Goal: Task Accomplishment & Management: Manage account settings

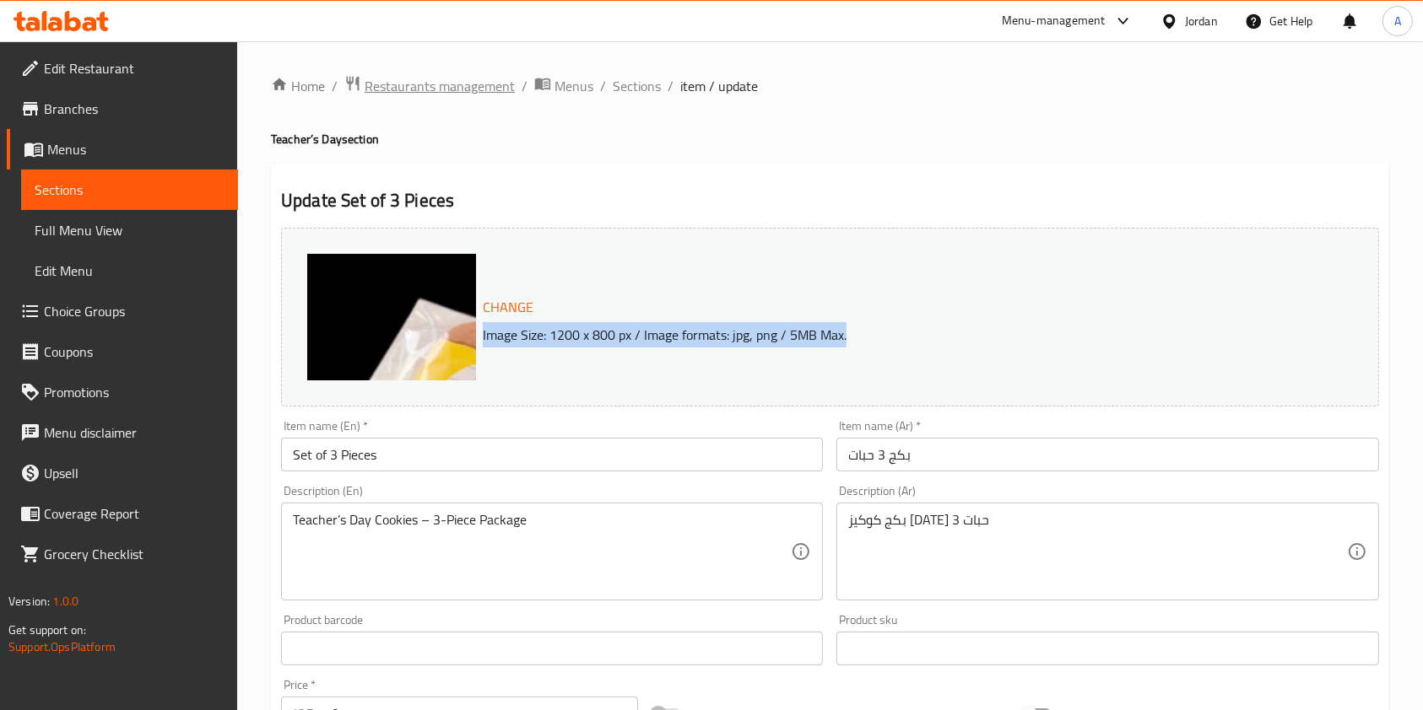
drag, startPoint x: 0, startPoint y: 0, endPoint x: 440, endPoint y: 84, distance: 447.6
click at [440, 84] on span "Restaurants management" at bounding box center [440, 86] width 150 height 20
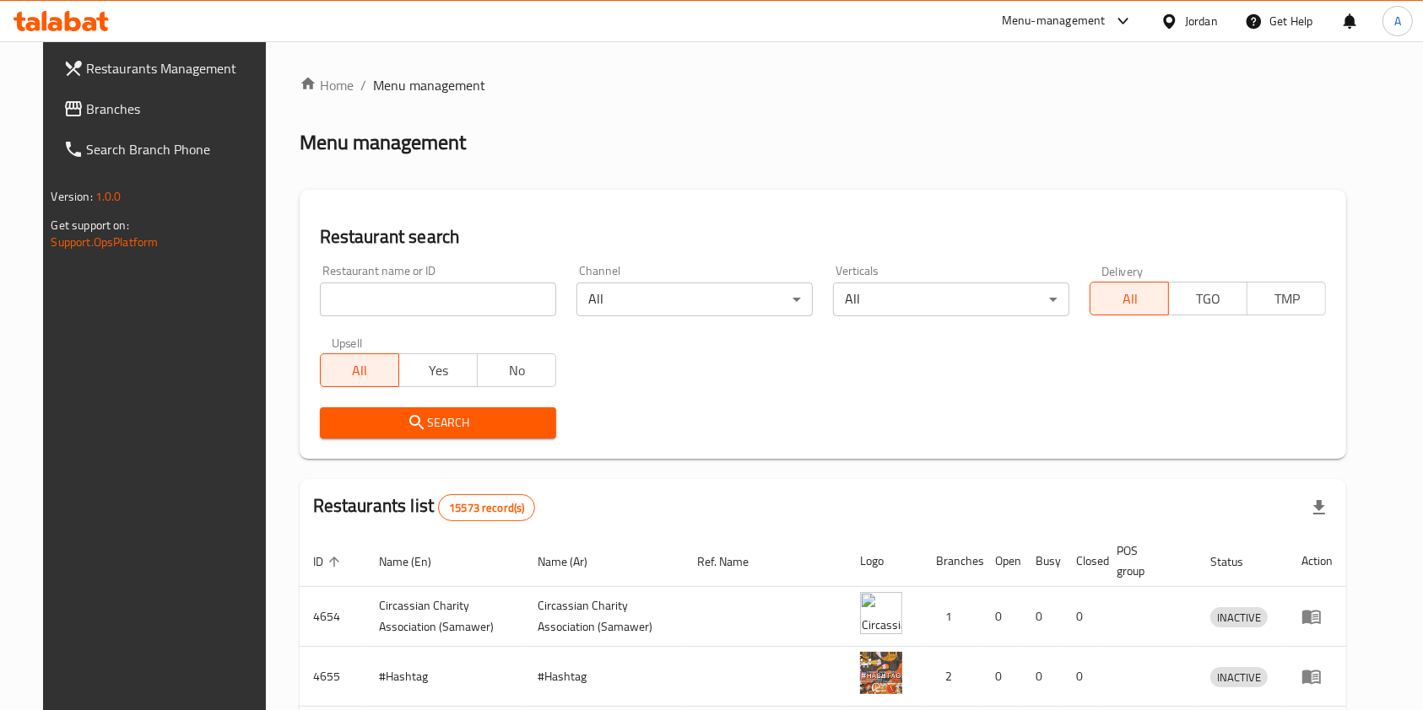
click at [417, 300] on input "search" at bounding box center [438, 300] width 236 height 34
type input "لحم بعجين"
click button "Search" at bounding box center [438, 423] width 236 height 31
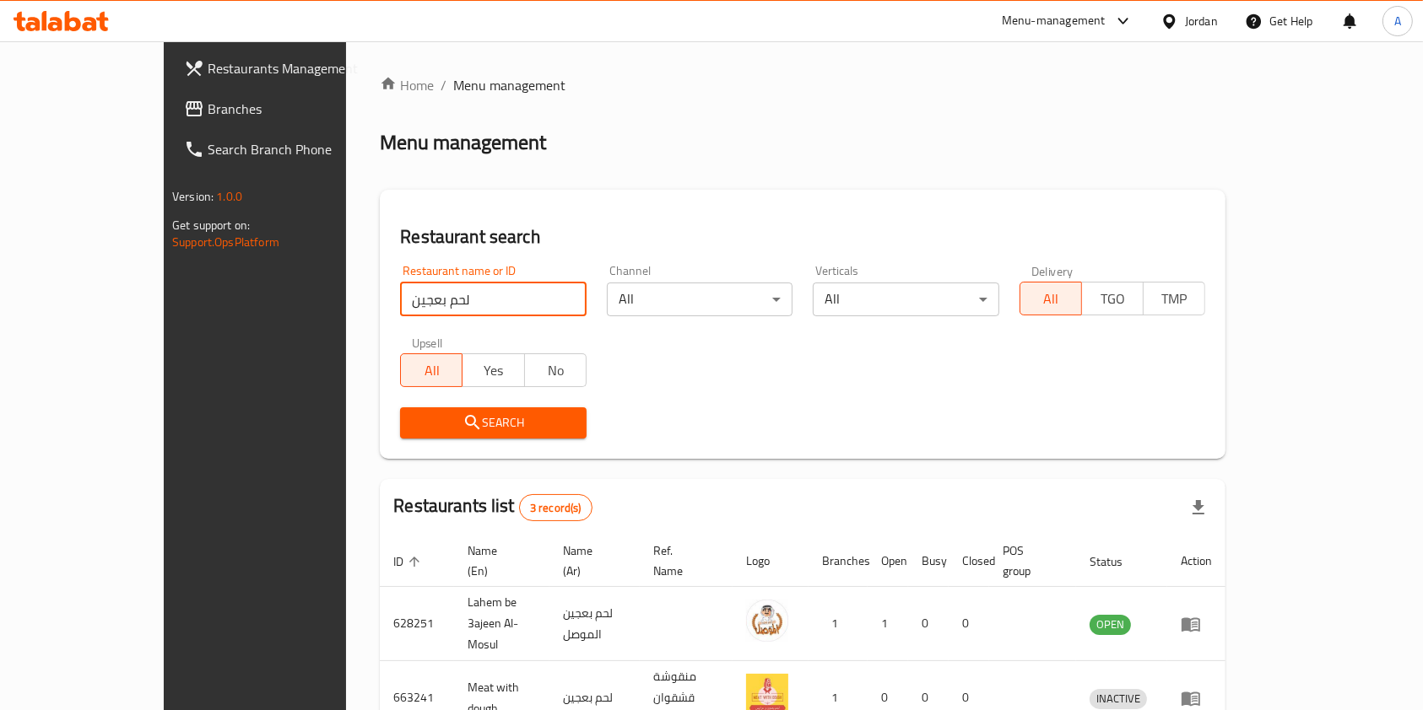
scroll to position [127, 0]
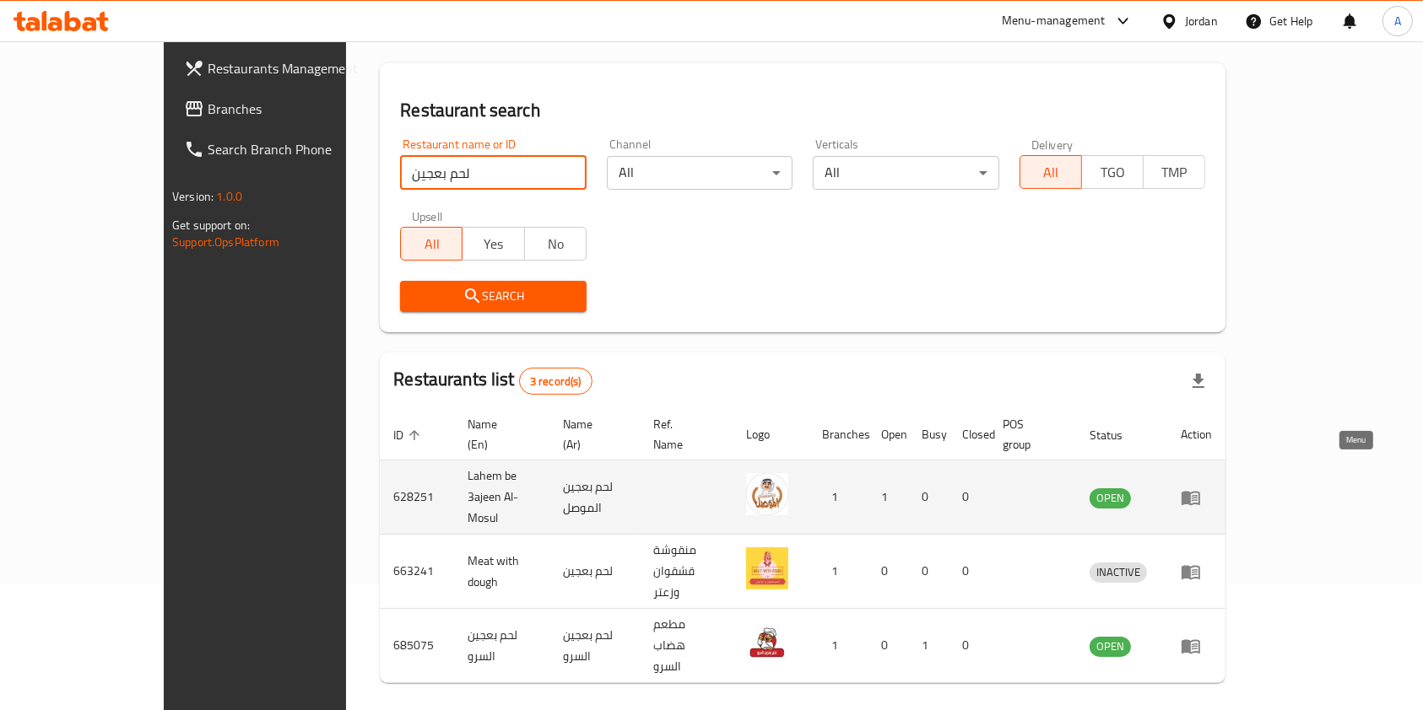
click at [1201, 488] on icon "enhanced table" at bounding box center [1190, 498] width 20 height 20
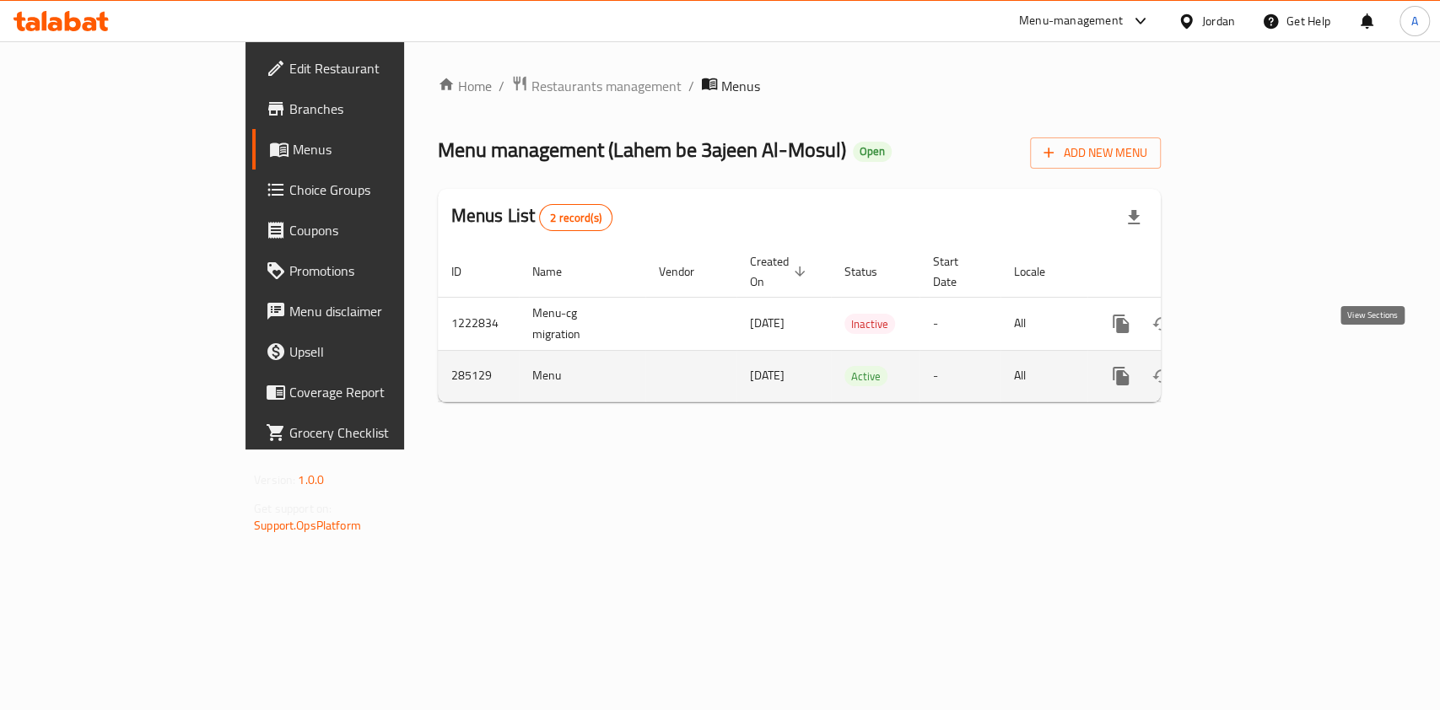
click at [1263, 356] on link "enhanced table" at bounding box center [1243, 376] width 41 height 41
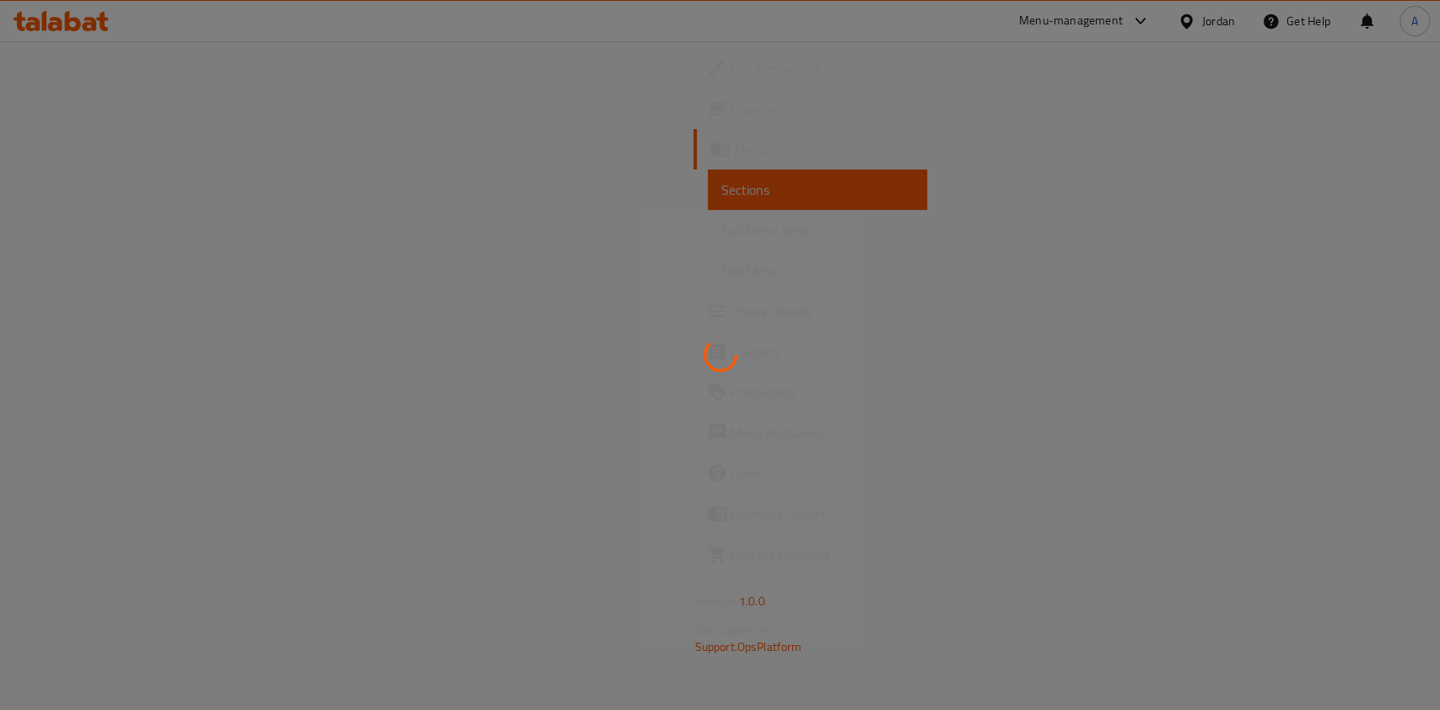
drag, startPoint x: 1391, startPoint y: 354, endPoint x: 707, endPoint y: 290, distance: 686.5
click at [707, 290] on div at bounding box center [720, 355] width 1440 height 710
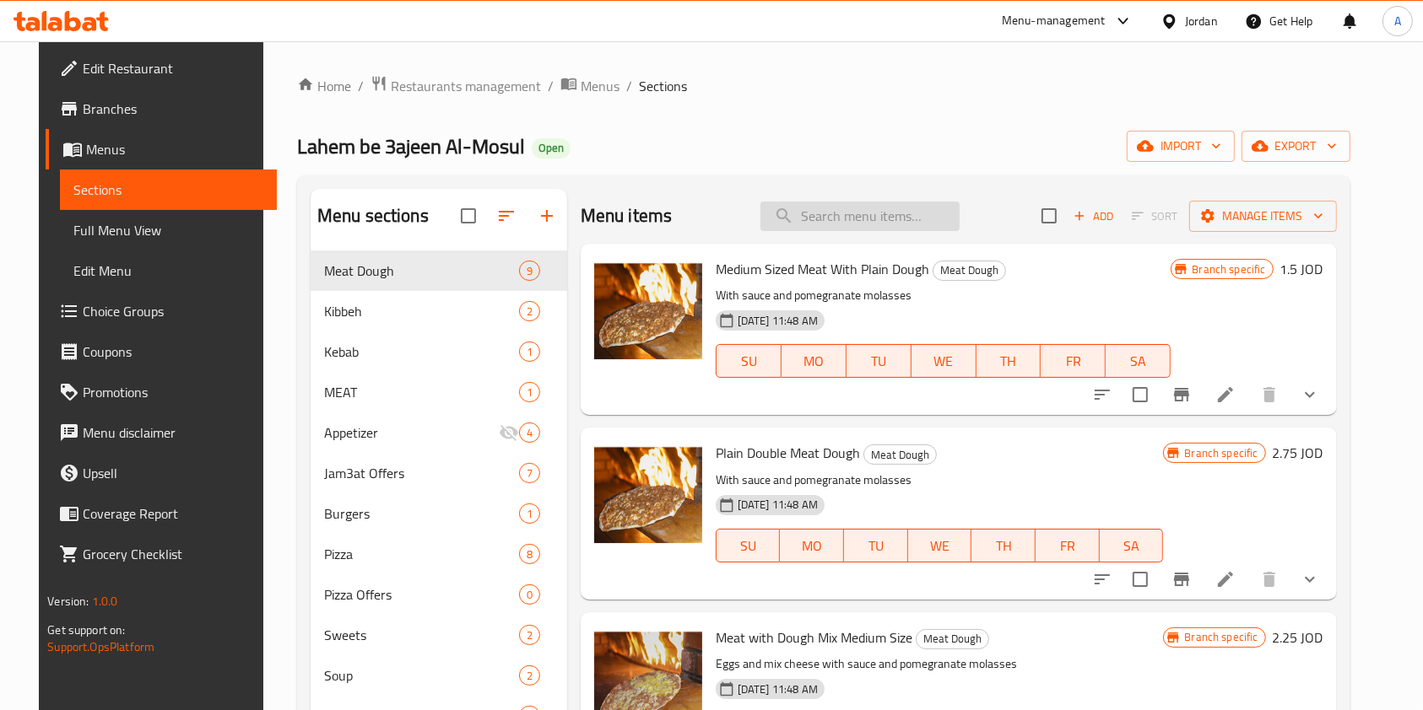
click at [811, 209] on input "search" at bounding box center [859, 217] width 199 height 30
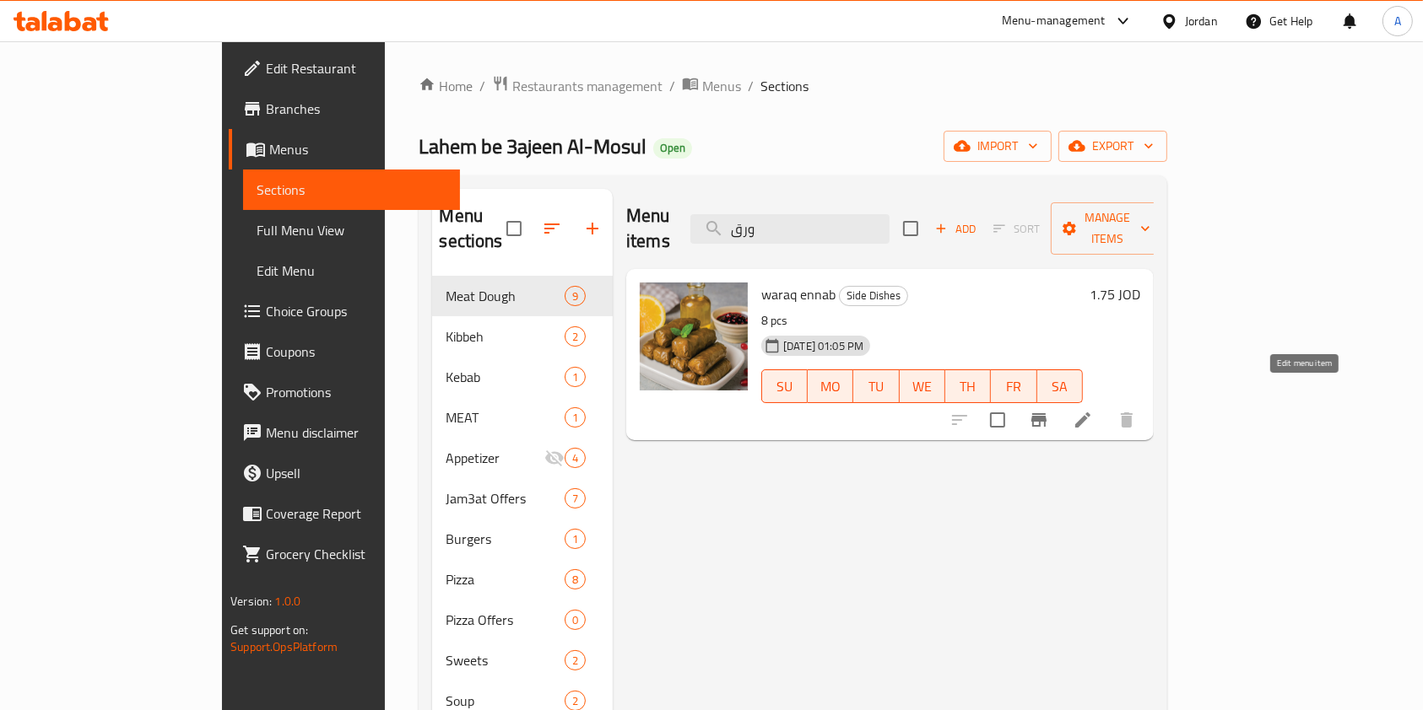
type input "ورق"
click at [1090, 413] on icon at bounding box center [1082, 420] width 15 height 15
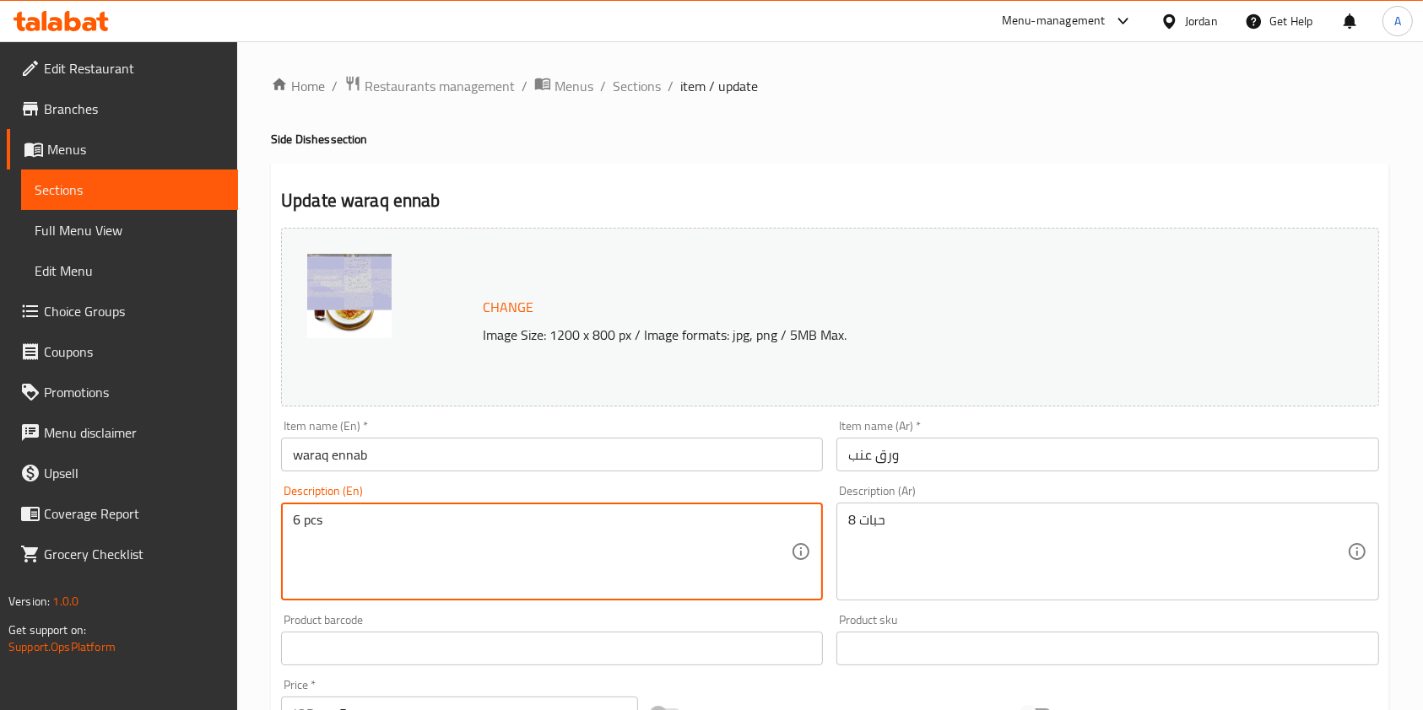
type textarea "6 pcs"
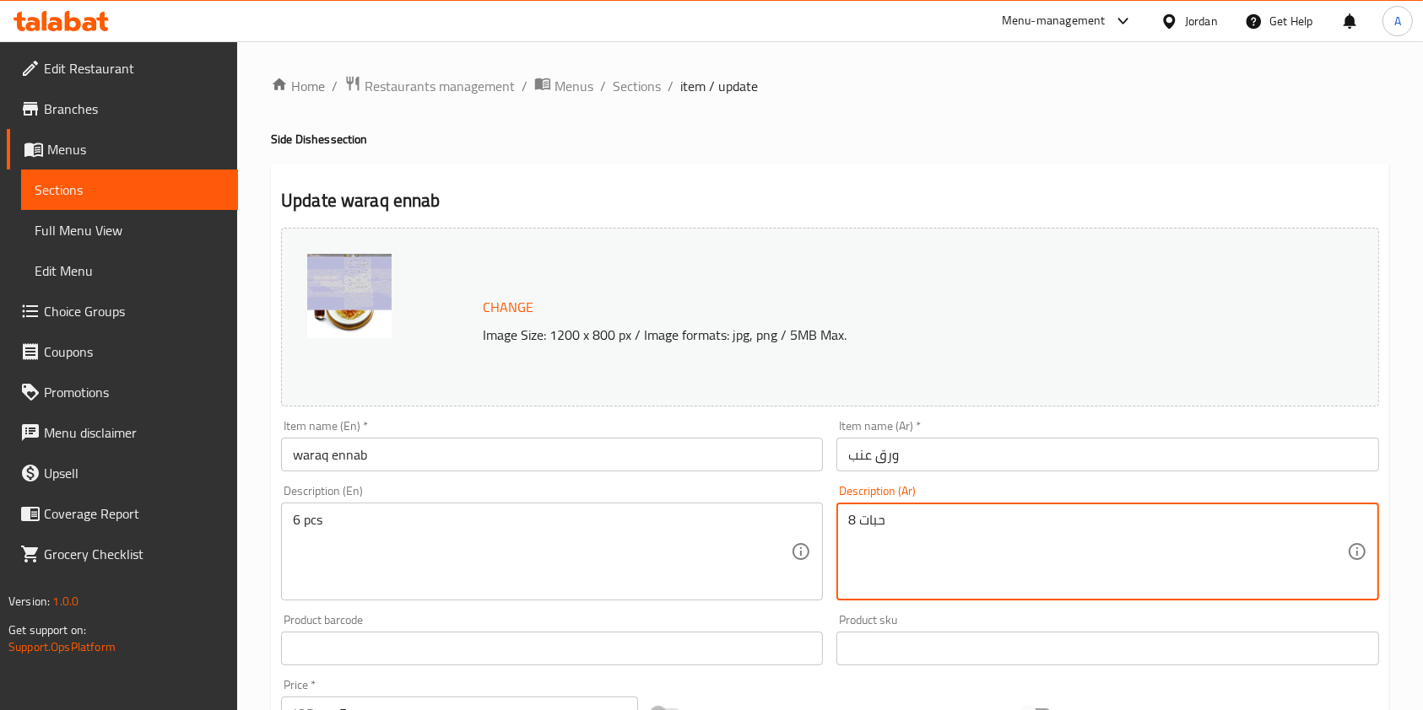
drag, startPoint x: 853, startPoint y: 518, endPoint x: 844, endPoint y: 516, distance: 9.6
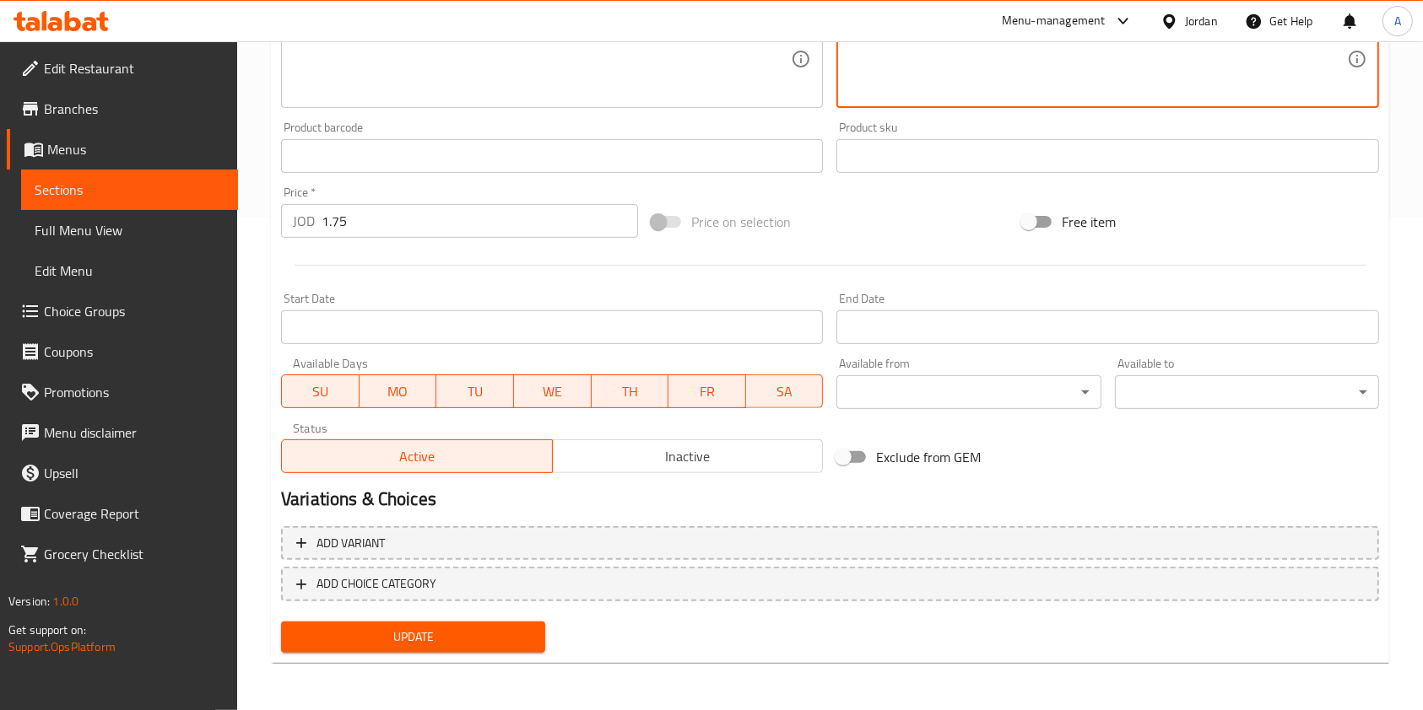
type textarea "6 حبات"
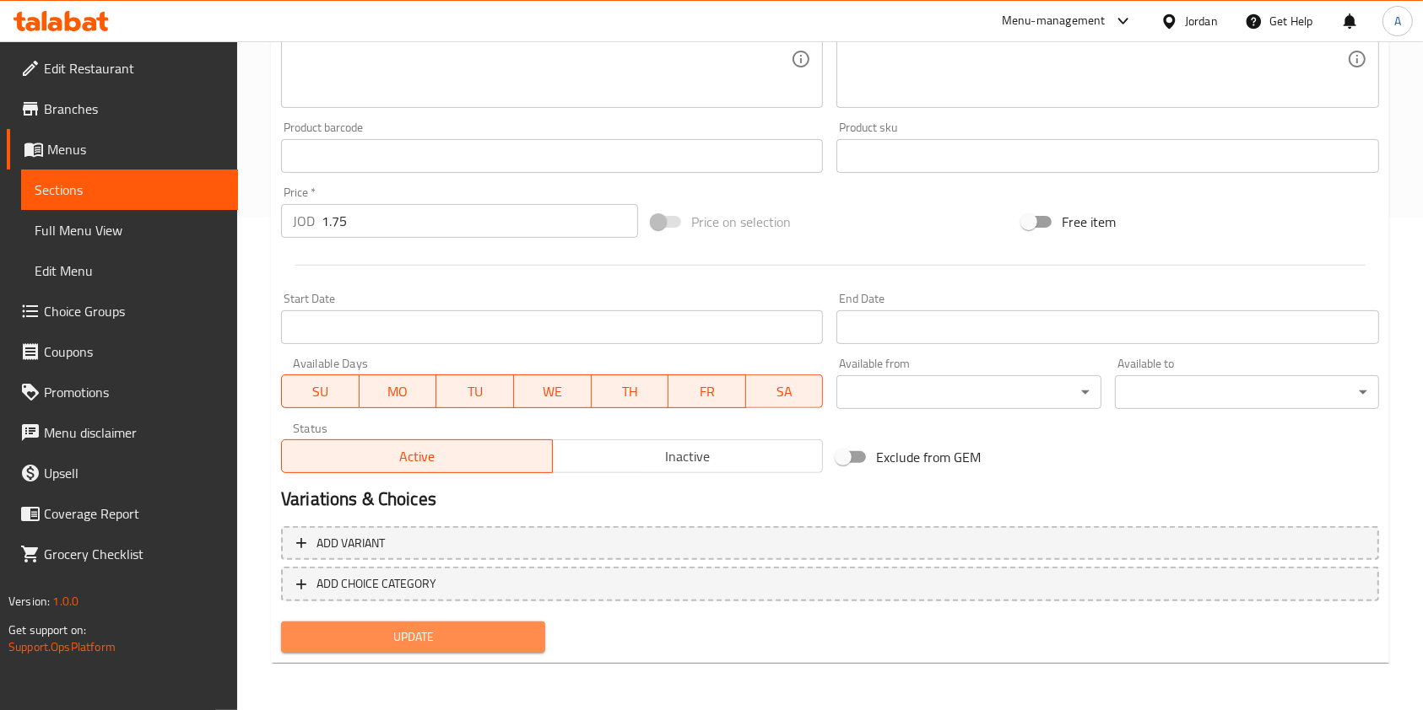
click at [461, 639] on span "Update" at bounding box center [412, 637] width 237 height 21
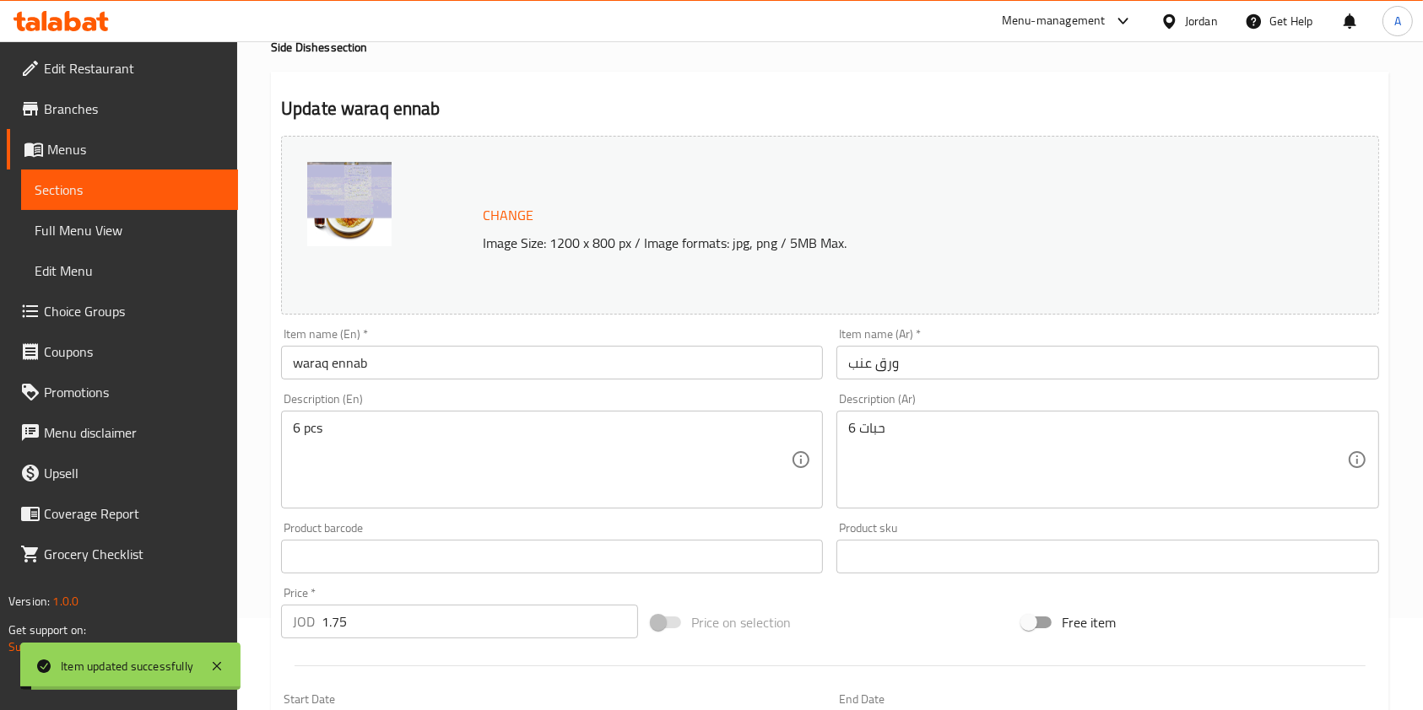
scroll to position [0, 0]
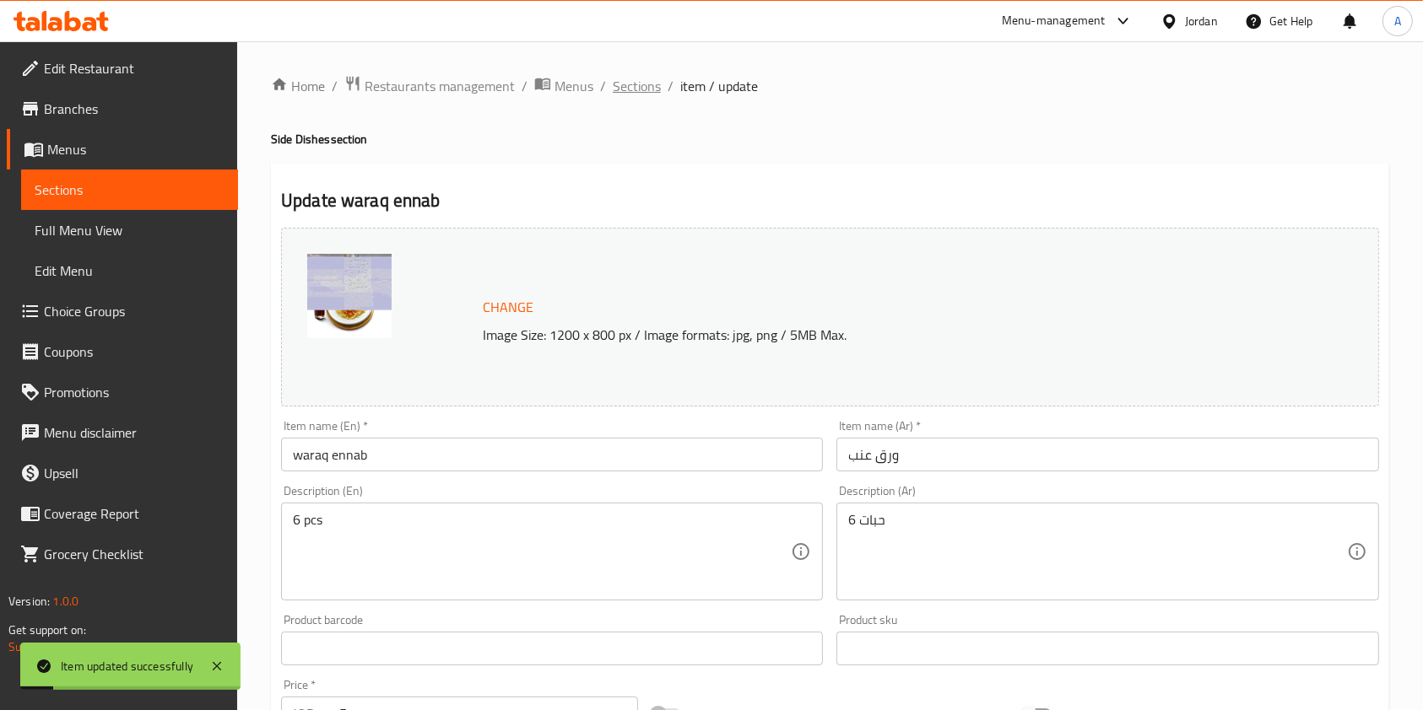
click at [646, 86] on span "Sections" at bounding box center [637, 86] width 48 height 20
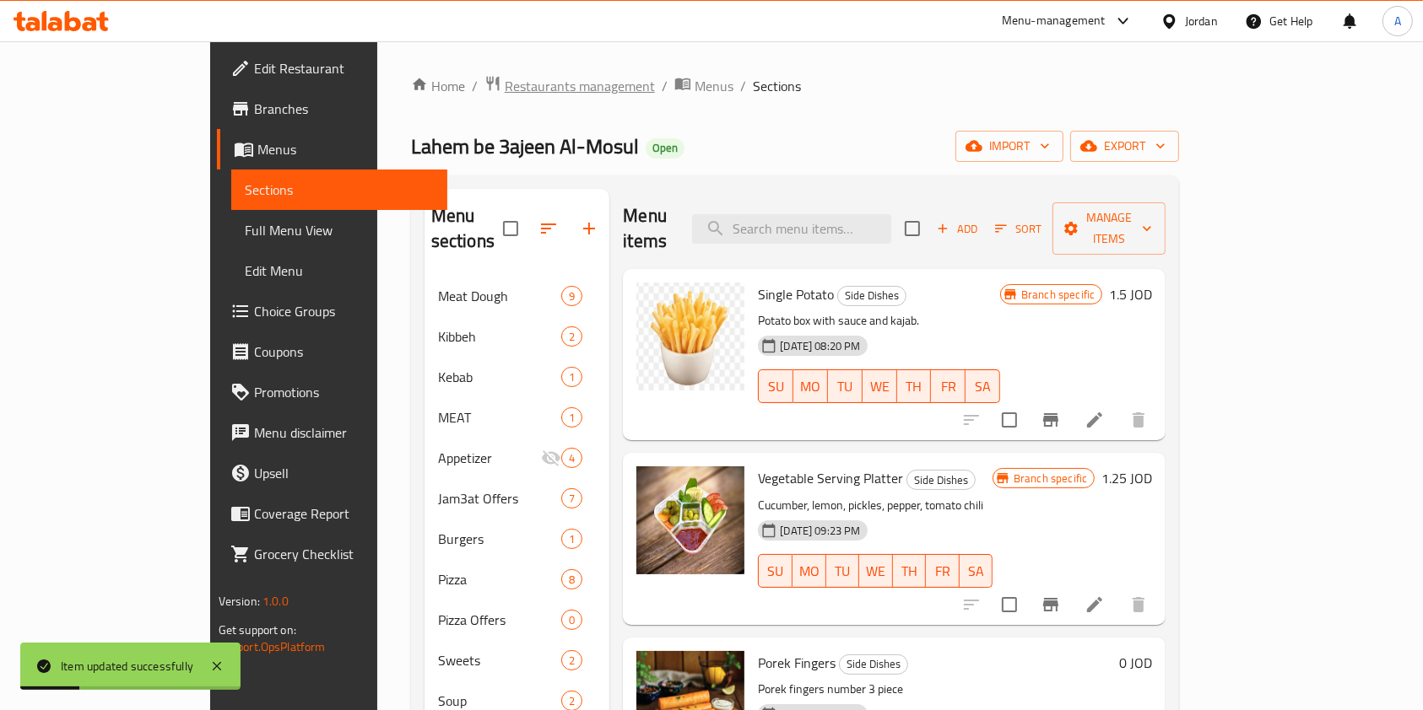
click at [505, 84] on span "Restaurants management" at bounding box center [580, 86] width 150 height 20
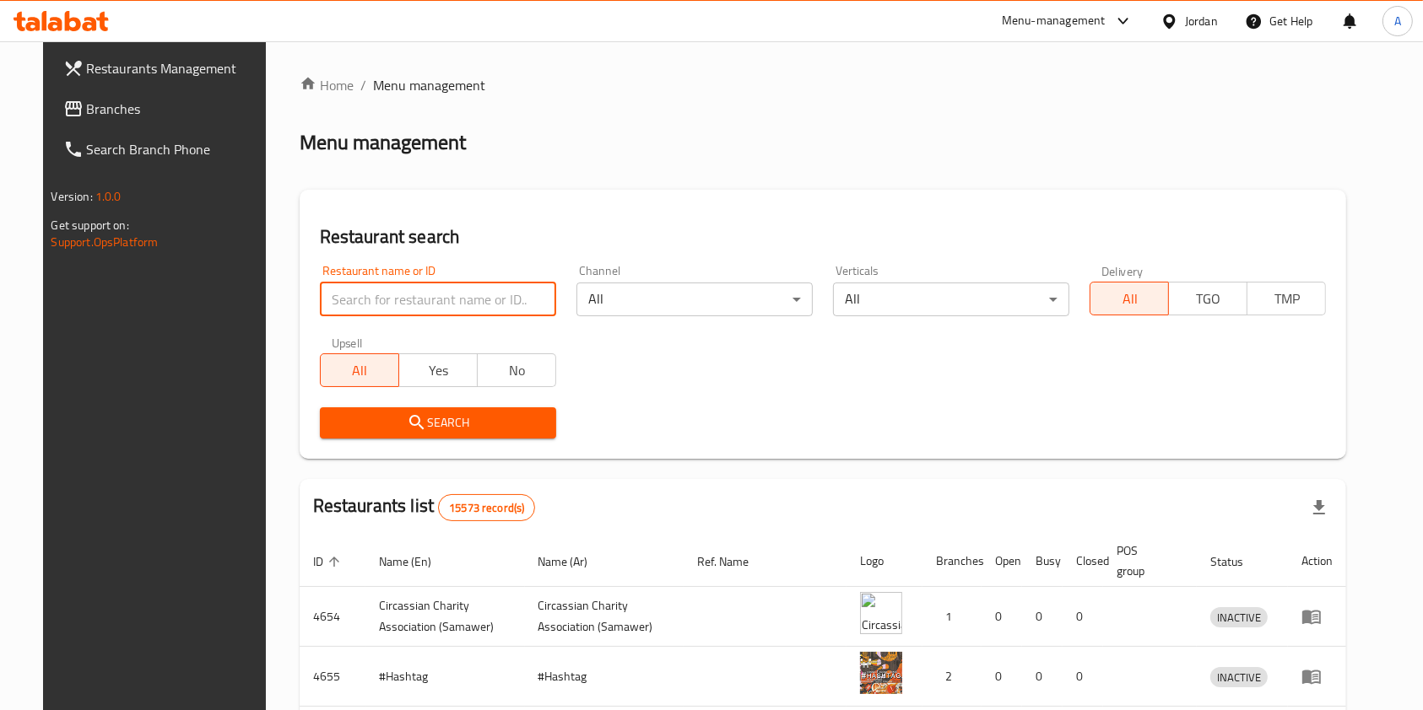
click at [400, 299] on input "search" at bounding box center [438, 300] width 236 height 34
type input "a"
type input "الأفغاني"
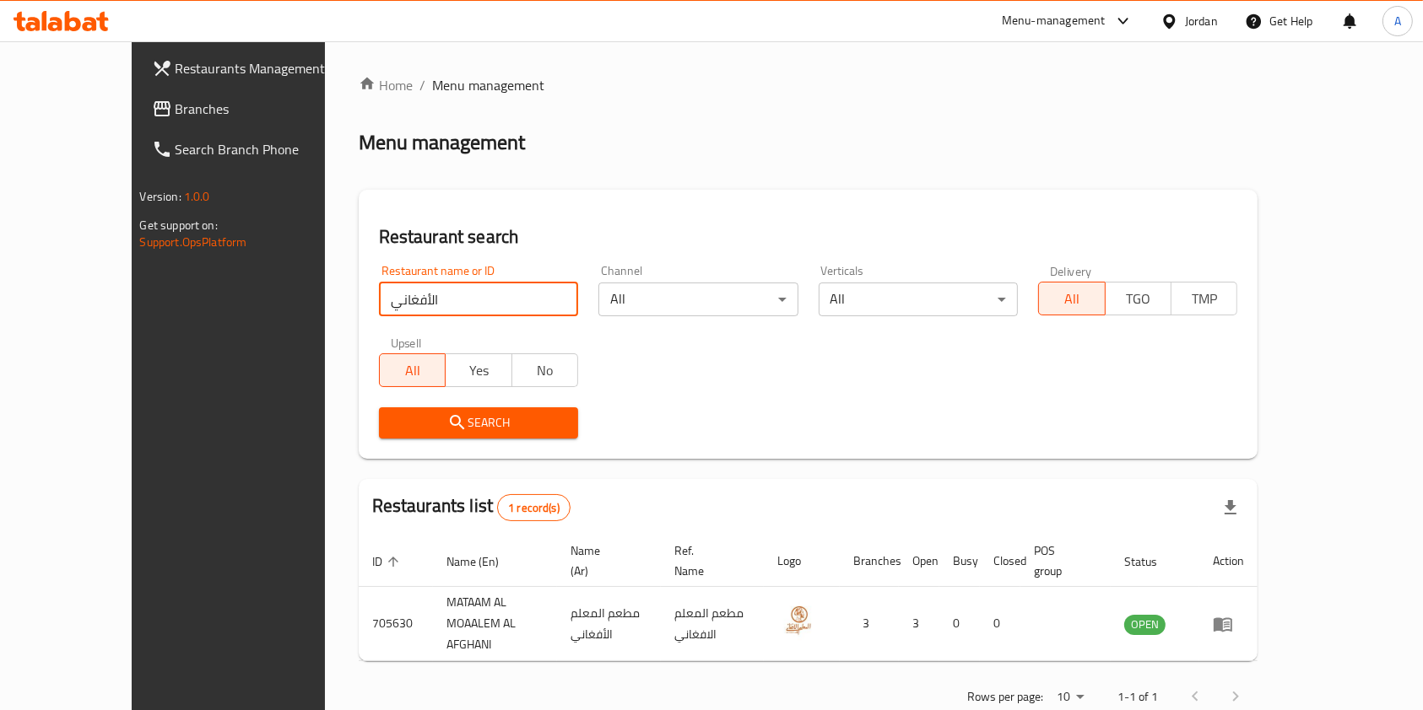
scroll to position [8, 0]
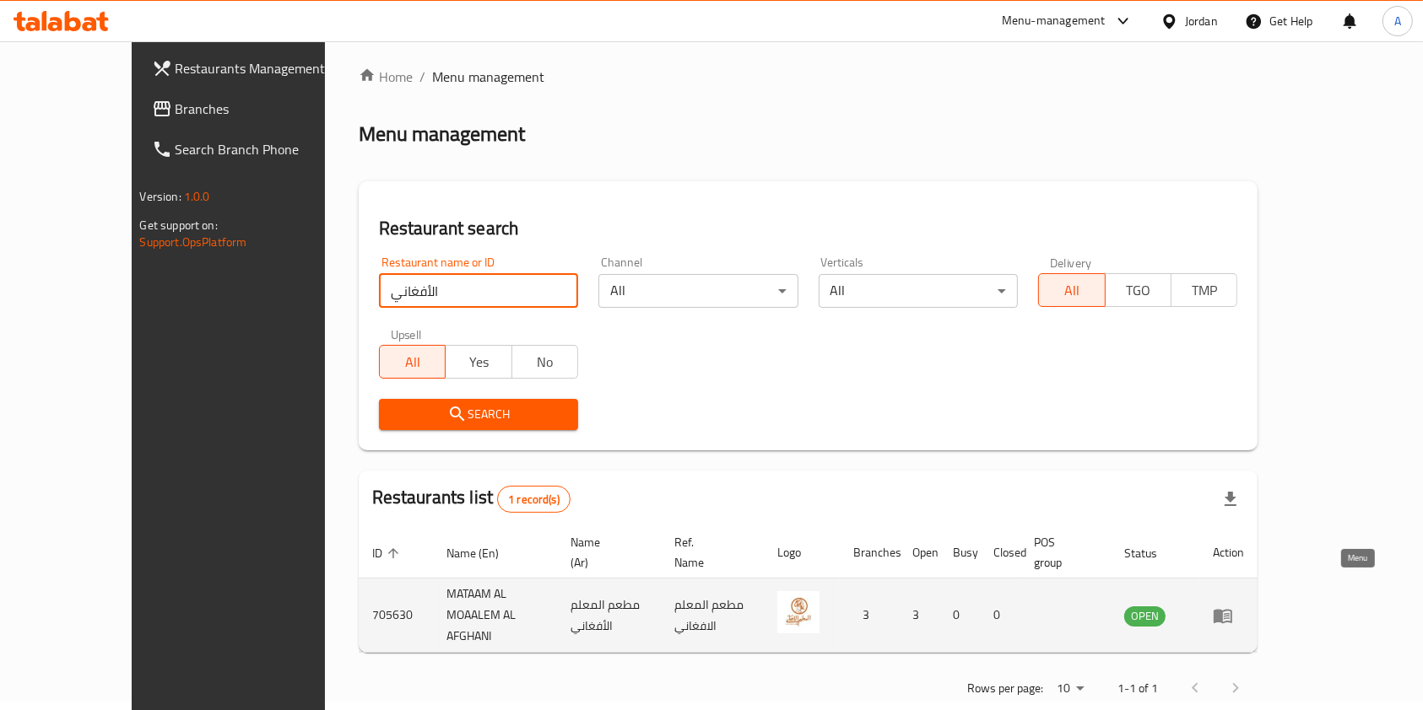
click at [1232, 609] on icon "enhanced table" at bounding box center [1222, 616] width 19 height 14
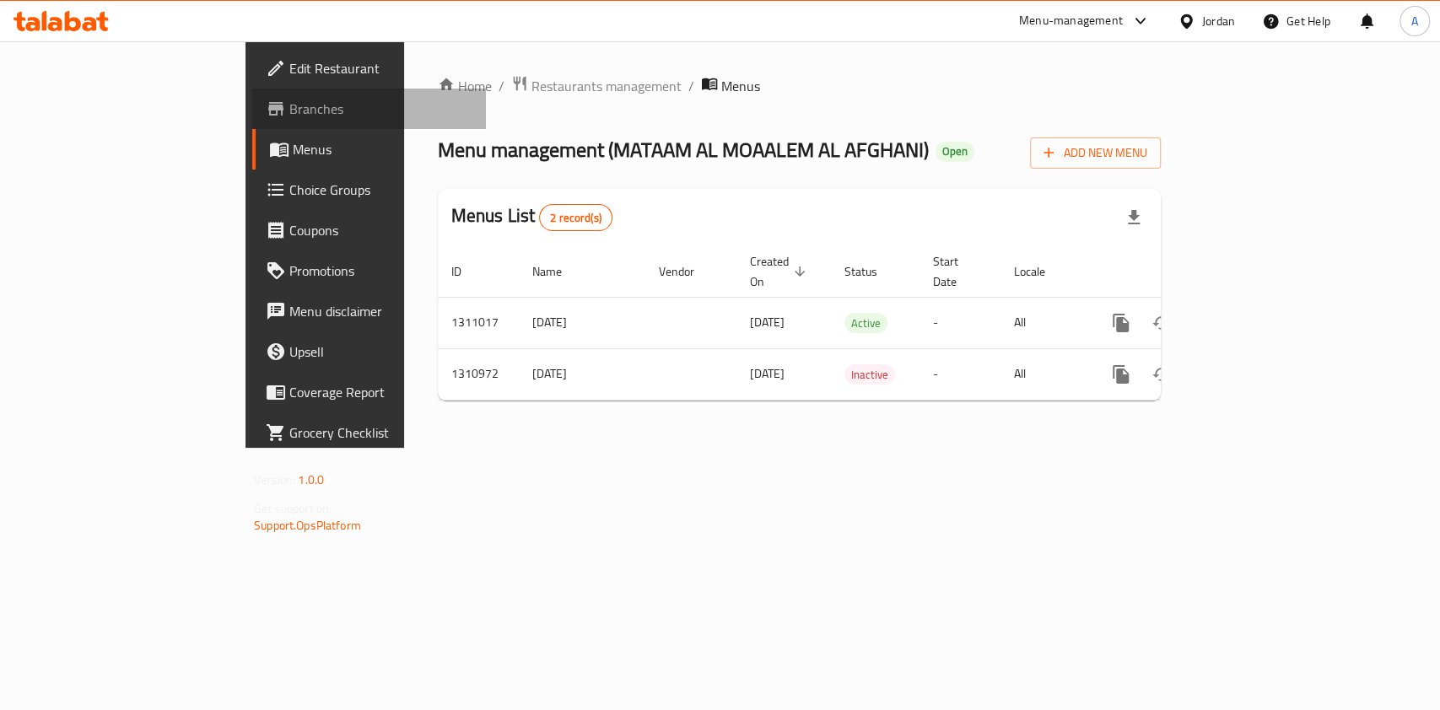
click at [289, 110] on span "Branches" at bounding box center [380, 109] width 183 height 20
